Goal: Task Accomplishment & Management: Manage account settings

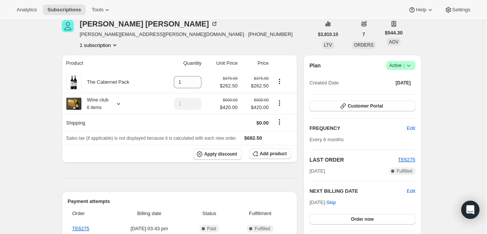
scroll to position [76, 0]
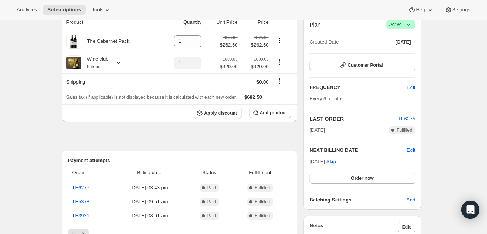
drag, startPoint x: 212, startPoint y: 155, endPoint x: 160, endPoint y: 141, distance: 54.1
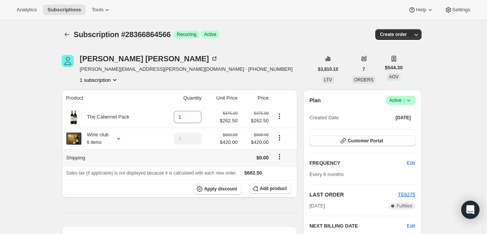
scroll to position [0, 0]
click at [120, 139] on icon at bounding box center [119, 139] width 8 height 8
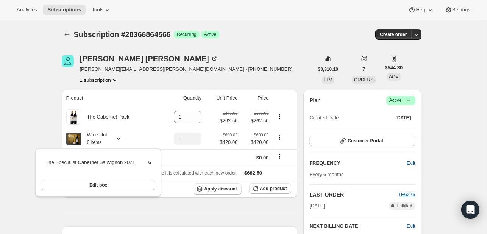
click at [238, 46] on div "Subscription #28366864566. This page is ready Subscription #28366864566 Success…" at bounding box center [242, 34] width 360 height 29
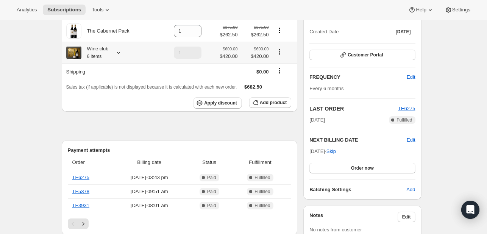
scroll to position [152, 0]
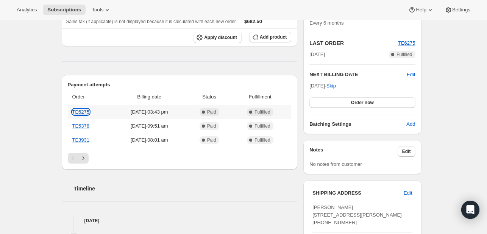
click at [84, 114] on link "TE6275" at bounding box center [80, 112] width 17 height 6
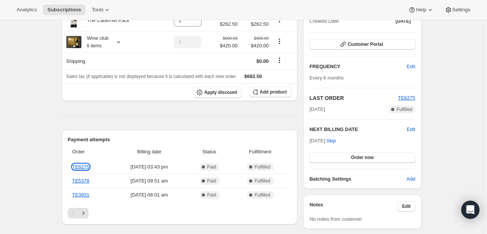
scroll to position [114, 0]
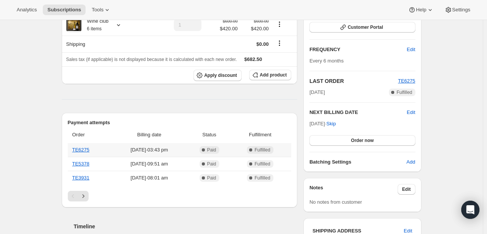
click at [216, 148] on span "Paid" at bounding box center [211, 150] width 9 height 6
click at [84, 150] on link "TE6275" at bounding box center [80, 150] width 17 height 6
click at [85, 165] on link "TE5378" at bounding box center [80, 164] width 17 height 6
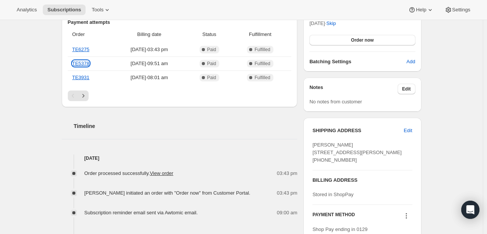
scroll to position [227, 0]
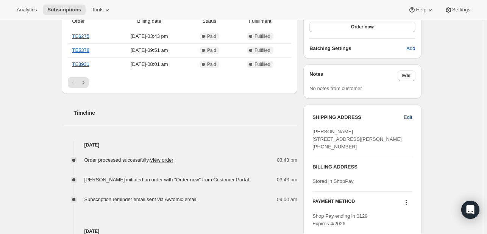
click at [286, 119] on span "Edit" at bounding box center [408, 118] width 8 height 8
select select "[GEOGRAPHIC_DATA]"
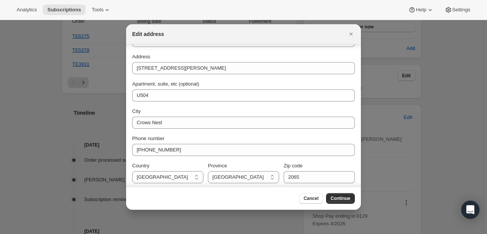
scroll to position [55, 0]
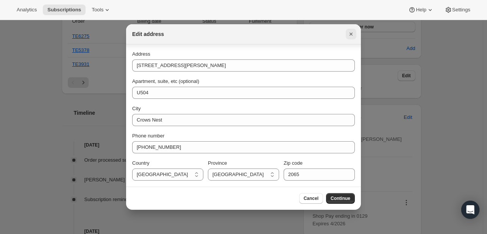
click at [286, 36] on icon "Close" at bounding box center [351, 34] width 8 height 8
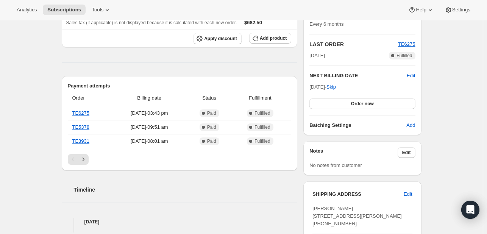
scroll to position [189, 0]
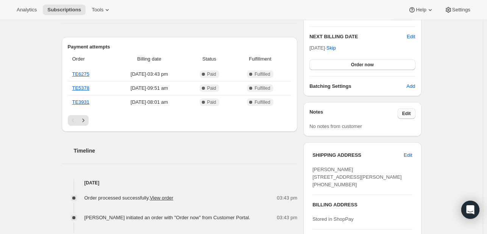
click at [286, 111] on span "Edit" at bounding box center [406, 114] width 9 height 6
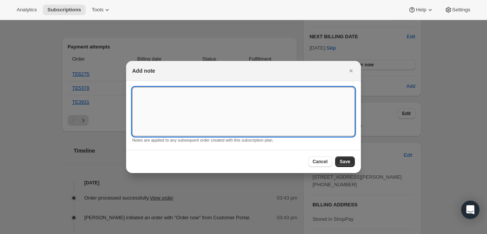
click at [163, 93] on textarea ":rch:" at bounding box center [243, 111] width 223 height 49
click at [186, 94] on textarea "Please deliver betweem 8am and 4pm" at bounding box center [243, 111] width 223 height 49
click at [150, 93] on textarea "Please deliver between 8am and 4pm" at bounding box center [243, 111] width 223 height 49
click at [200, 92] on textarea "ADD NOTE TO ALL ORDERS: deliver between 8am and 4pm" at bounding box center [243, 111] width 223 height 49
drag, startPoint x: 135, startPoint y: 90, endPoint x: 152, endPoint y: 102, distance: 20.5
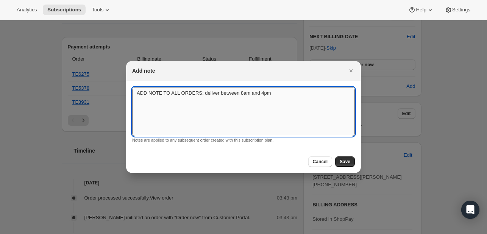
click at [136, 90] on textarea "ADD NOTE TO ALL ORDERS: deliver between 8am and 4pm" at bounding box center [243, 111] width 223 height 49
click at [207, 92] on textarea "***ADD NOTE TO ALL ORDERS: deliver between 8am and 4pm" at bounding box center [243, 111] width 223 height 49
click at [275, 94] on textarea "***ADD NOTE TO ALL ORDERS: Deliver between 8am and 4pm" at bounding box center [243, 111] width 223 height 49
paste textarea "Please leave in mail room in foyer"
drag, startPoint x: 295, startPoint y: 93, endPoint x: 282, endPoint y: 95, distance: 13.8
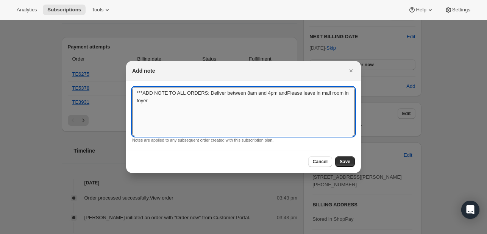
click at [282, 95] on textarea "***ADD NOTE TO ALL ORDERS: Deliver between 8am and 4pm andPlease leave in mail …" at bounding box center [243, 111] width 223 height 49
click at [286, 93] on textarea "***ADD NOTE TO ALL ORDERS: Deliver between 8am and 4pm and leave in mail room i…" at bounding box center [243, 111] width 223 height 49
click at [171, 108] on textarea "***ADD NOTE TO ALL ORDERS: Deliver between 8am and 4pm and leave in mail room i…" at bounding box center [243, 111] width 223 height 49
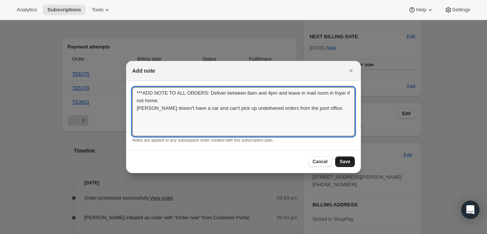
type textarea "***ADD NOTE TO ALL ORDERS: Deliver between 8am and 4pm and leave in mail room i…"
click at [286, 161] on span "Save" at bounding box center [345, 162] width 11 height 6
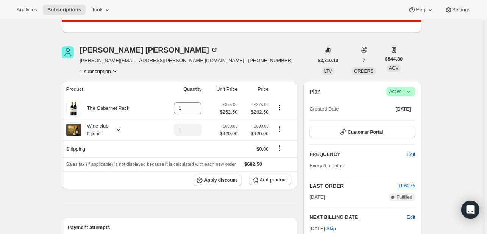
scroll to position [76, 0]
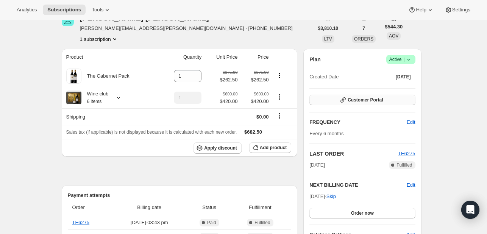
click at [286, 99] on span "Customer Portal" at bounding box center [365, 100] width 35 height 6
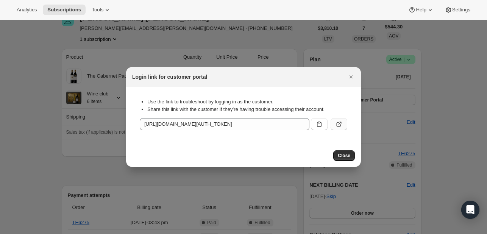
click at [286, 123] on icon ":rcf:" at bounding box center [340, 123] width 3 height 3
click at [286, 125] on icon ":rcf:" at bounding box center [339, 124] width 8 height 8
drag, startPoint x: 349, startPoint y: 78, endPoint x: 342, endPoint y: 78, distance: 7.2
click at [286, 78] on icon "Close" at bounding box center [351, 77] width 8 height 8
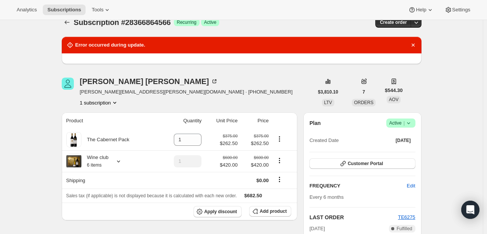
scroll to position [0, 0]
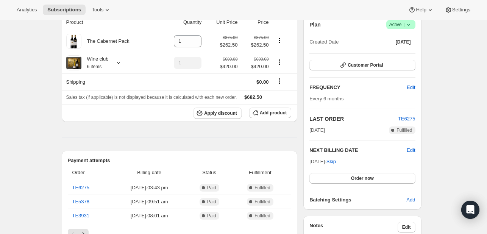
scroll to position [114, 0]
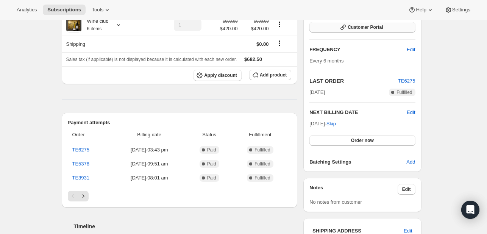
click at [363, 28] on span "Customer Portal" at bounding box center [365, 27] width 35 height 6
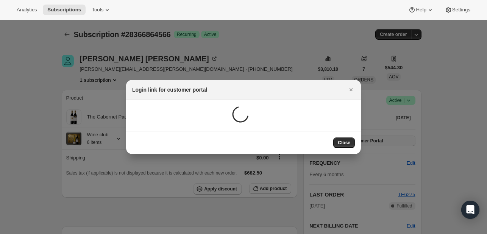
scroll to position [0, 0]
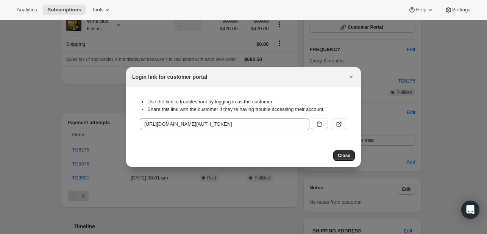
click at [338, 124] on icon ":r1n:" at bounding box center [339, 124] width 8 height 8
